Goal: Task Accomplishment & Management: Use online tool/utility

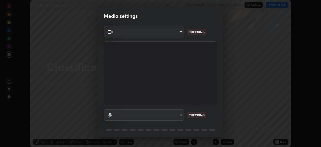
scroll to position [18, 0]
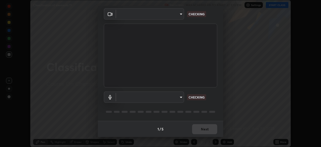
type input "7db3104c3122a209b332b64619111aa91615a24fb0de166504fa5909fce8eb30"
type input "communications"
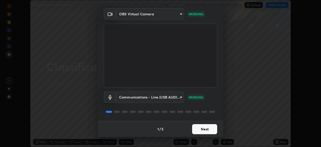
click at [205, 130] on button "Next" at bounding box center [204, 129] width 25 height 10
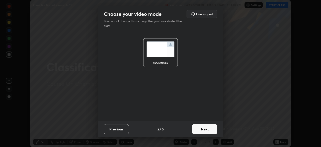
scroll to position [0, 0]
click at [205, 130] on button "Next" at bounding box center [204, 129] width 25 height 10
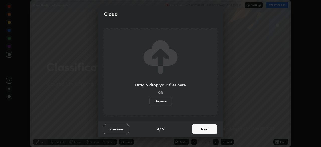
click at [202, 129] on button "Next" at bounding box center [204, 129] width 25 height 10
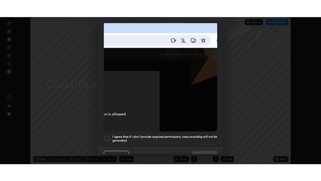
scroll to position [120, 0]
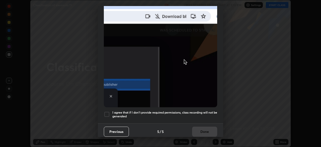
click at [107, 111] on div at bounding box center [107, 114] width 6 height 6
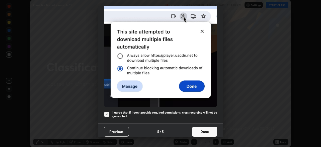
click at [203, 128] on button "Done" at bounding box center [204, 131] width 25 height 10
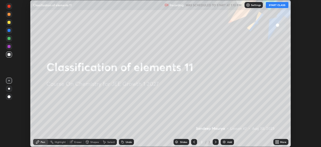
click at [277, 4] on button "START CLASS" at bounding box center [277, 5] width 23 height 6
click at [276, 143] on icon at bounding box center [276, 142] width 1 height 1
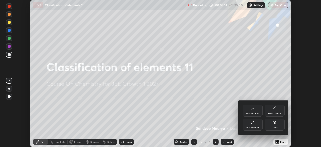
click at [251, 125] on div "Full screen" at bounding box center [253, 124] width 20 height 12
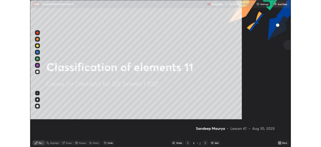
scroll to position [181, 321]
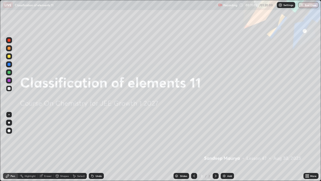
click at [226, 147] on div "Add" at bounding box center [227, 176] width 13 height 6
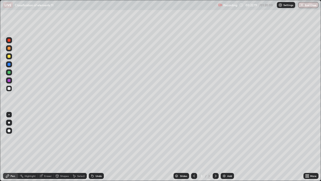
click at [224, 147] on img at bounding box center [224, 176] width 4 height 4
click at [10, 56] on div at bounding box center [9, 56] width 3 height 3
click at [94, 147] on div "Undo" at bounding box center [96, 176] width 15 height 6
click at [92, 147] on icon at bounding box center [93, 176] width 2 height 2
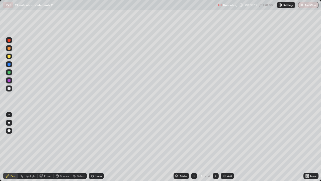
click at [222, 147] on div "Add" at bounding box center [227, 176] width 13 height 6
click at [10, 64] on div at bounding box center [9, 64] width 3 height 3
click at [10, 73] on div at bounding box center [9, 72] width 3 height 3
click at [9, 80] on div at bounding box center [9, 80] width 3 height 3
click at [10, 89] on div at bounding box center [9, 88] width 3 height 3
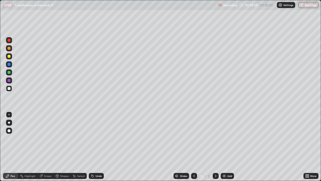
click at [225, 147] on img at bounding box center [224, 176] width 4 height 4
click at [10, 48] on div at bounding box center [9, 48] width 3 height 3
click at [9, 72] on div at bounding box center [9, 72] width 3 height 3
click at [9, 89] on div at bounding box center [9, 88] width 3 height 3
click at [94, 147] on div "Undo" at bounding box center [96, 176] width 15 height 6
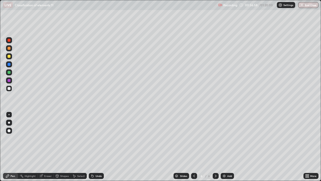
click at [11, 58] on div at bounding box center [9, 56] width 6 height 6
click at [223, 147] on img at bounding box center [224, 176] width 4 height 4
click at [10, 88] on div at bounding box center [9, 88] width 3 height 3
click at [96, 147] on div "Undo" at bounding box center [99, 175] width 6 height 3
click at [8, 73] on div at bounding box center [9, 72] width 3 height 3
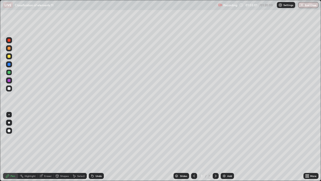
click at [196, 147] on div at bounding box center [194, 176] width 6 height 6
click at [216, 147] on icon at bounding box center [216, 176] width 4 height 4
click at [12, 87] on div at bounding box center [9, 88] width 6 height 6
click at [9, 56] on div at bounding box center [9, 56] width 3 height 3
click at [194, 147] on icon at bounding box center [194, 176] width 4 height 4
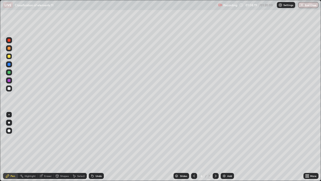
click at [216, 147] on icon at bounding box center [216, 176] width 4 height 4
click at [304, 5] on button "End Class" at bounding box center [308, 5] width 20 height 6
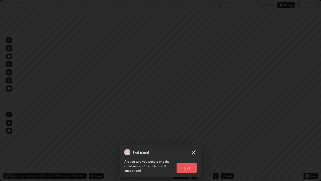
click at [185, 147] on button "End" at bounding box center [187, 168] width 20 height 10
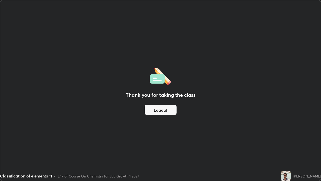
click at [271, 81] on div "Thank you for taking the class Logout" at bounding box center [160, 90] width 321 height 180
click at [271, 80] on div "Thank you for taking the class Logout" at bounding box center [160, 90] width 321 height 180
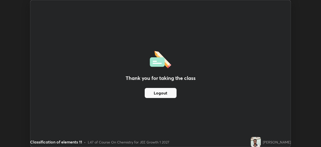
scroll to position [24943, 24768]
